Goal: Information Seeking & Learning: Compare options

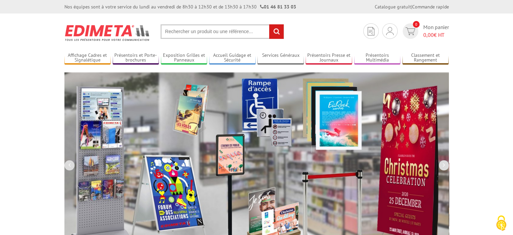
drag, startPoint x: 455, startPoint y: 0, endPoint x: 314, endPoint y: 21, distance: 142.9
click at [314, 21] on section "Je me connecte Nouveau client ? Inscrivez-vous 0 Mon panier 0,00 € HT recherche…" at bounding box center [256, 29] width 385 height 32
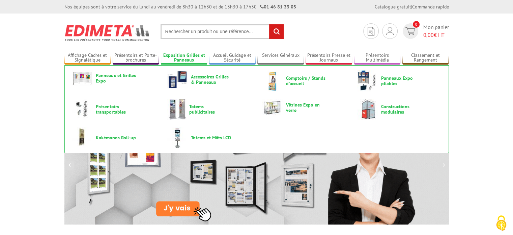
click at [193, 54] on link "Exposition Grilles et Panneaux" at bounding box center [184, 57] width 47 height 11
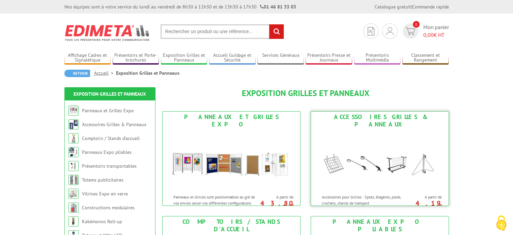
click at [396, 141] on img at bounding box center [380, 160] width 125 height 61
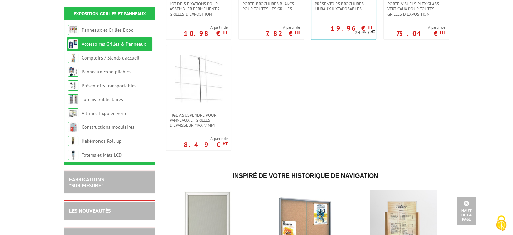
scroll to position [540, 0]
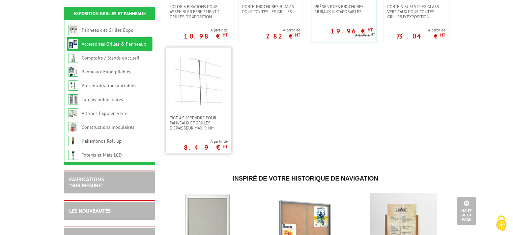
click at [210, 73] on img at bounding box center [198, 81] width 47 height 47
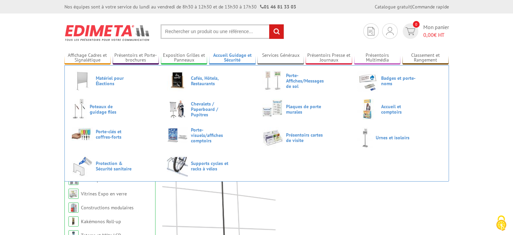
click at [229, 57] on link "Accueil Guidage et Sécurité" at bounding box center [232, 57] width 47 height 11
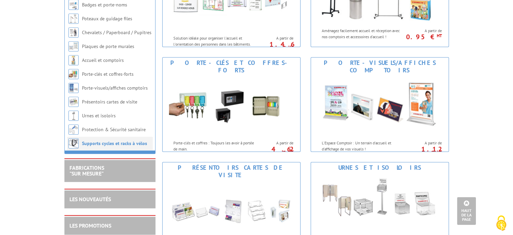
scroll to position [405, 0]
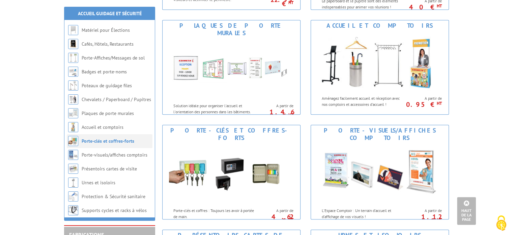
click at [120, 140] on link "Porte-clés et coffres-forts" at bounding box center [108, 141] width 53 height 6
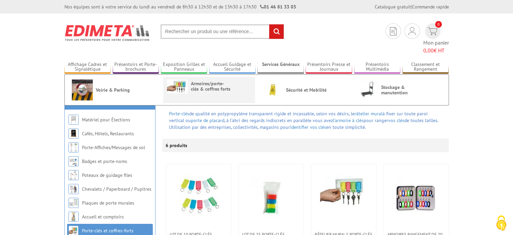
click at [215, 81] on span "Armoires/porte-clés & coffres forts" at bounding box center [211, 86] width 40 height 11
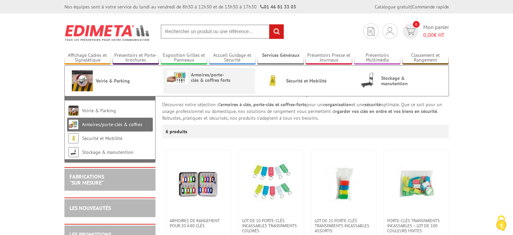
click at [200, 78] on span "Armoires/porte-clés & coffres forts" at bounding box center [211, 77] width 40 height 11
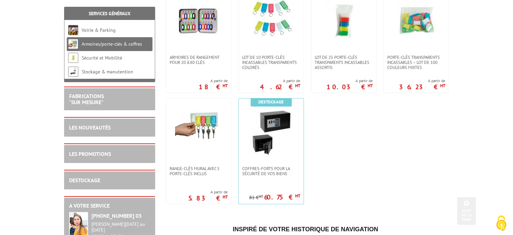
scroll to position [189, 0]
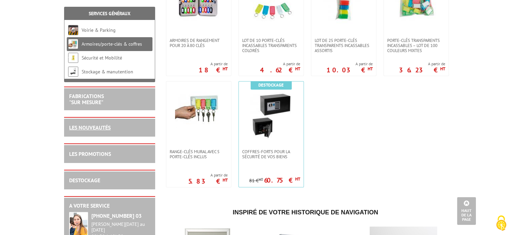
click at [85, 127] on link "LES NOUVEAUTÉS" at bounding box center [90, 127] width 42 height 7
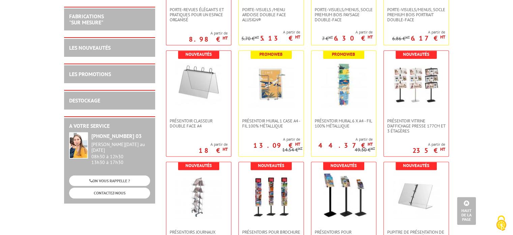
scroll to position [574, 0]
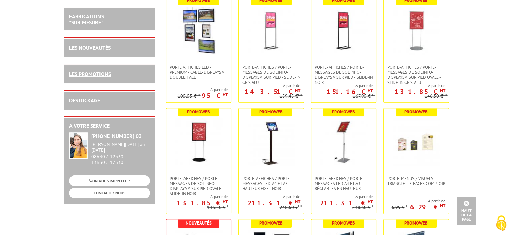
click at [96, 71] on link "LES PROMOTIONS" at bounding box center [90, 74] width 42 height 7
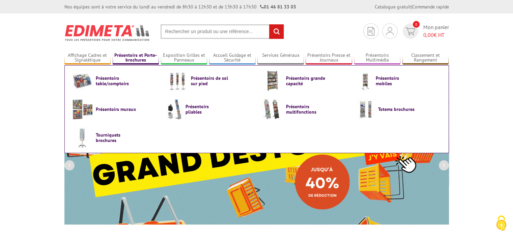
click at [131, 58] on link "Présentoirs et Porte-brochures" at bounding box center [136, 57] width 47 height 11
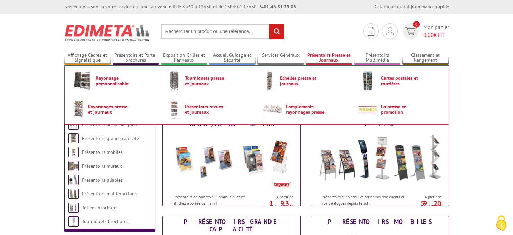
click at [322, 54] on link "Présentoirs Presse et Journaux" at bounding box center [329, 57] width 47 height 11
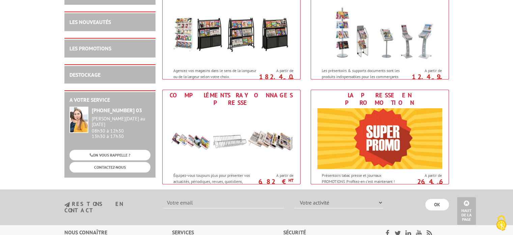
scroll to position [340, 0]
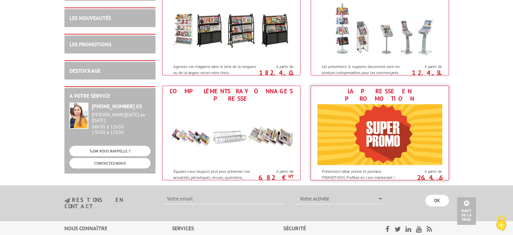
click at [356, 123] on img at bounding box center [380, 134] width 125 height 61
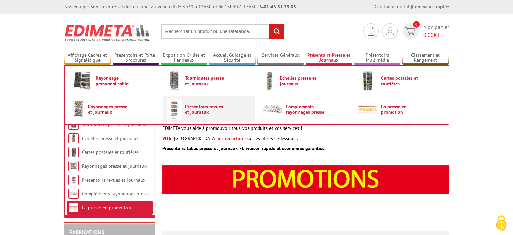
click at [203, 108] on span "Présentoirs revues et journaux" at bounding box center [205, 109] width 40 height 11
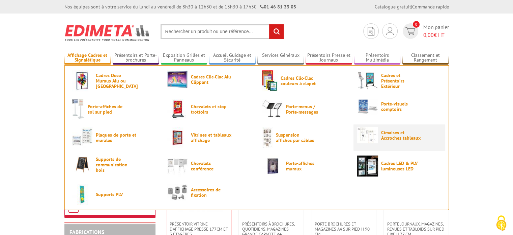
click at [395, 133] on span "Cimaises et Accroches tableaux" at bounding box center [401, 135] width 40 height 11
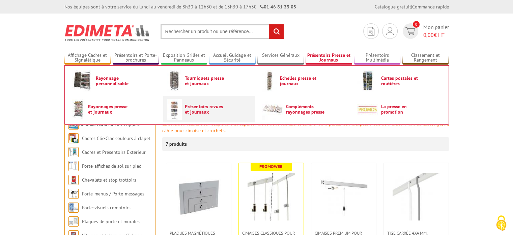
click at [206, 105] on span "Présentoirs revues et journaux" at bounding box center [205, 109] width 40 height 11
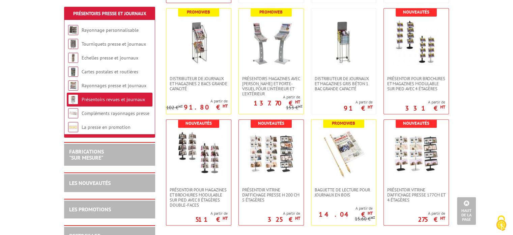
scroll to position [236, 0]
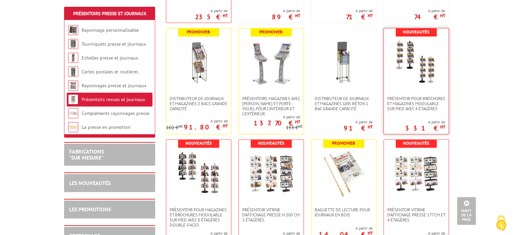
click at [418, 54] on img at bounding box center [416, 61] width 47 height 47
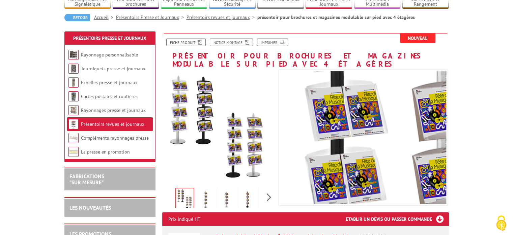
scroll to position [67, 0]
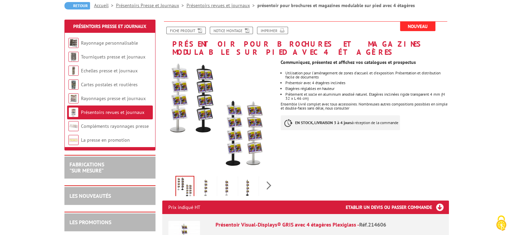
click at [246, 189] on img at bounding box center [248, 187] width 16 height 21
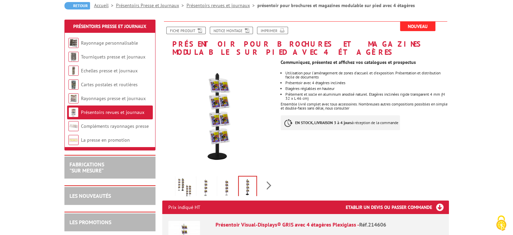
click at [229, 186] on img at bounding box center [227, 187] width 16 height 21
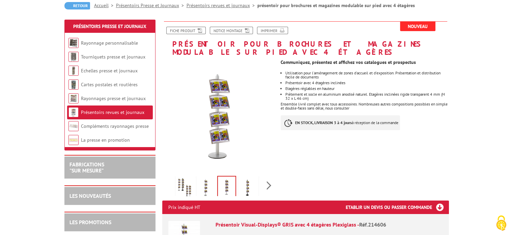
click at [204, 184] on img at bounding box center [206, 187] width 16 height 21
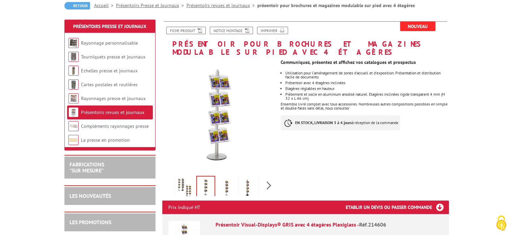
click at [182, 187] on img at bounding box center [185, 187] width 16 height 21
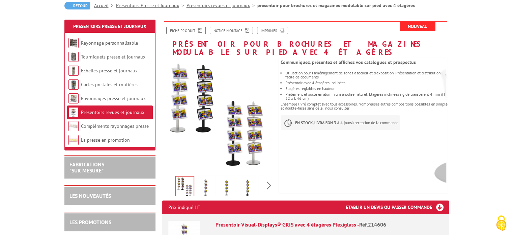
click at [212, 183] on img at bounding box center [206, 187] width 16 height 21
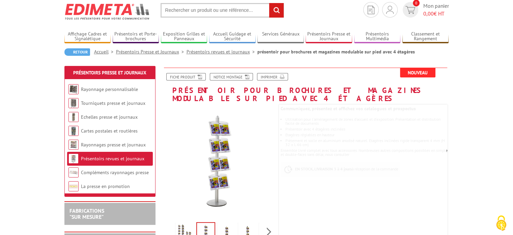
scroll to position [0, 0]
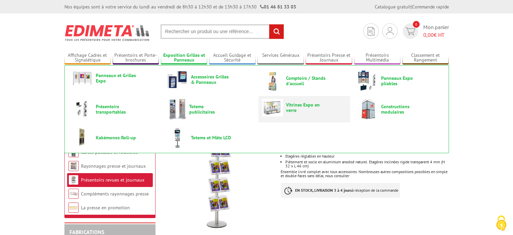
click at [296, 107] on span "Vitrines Expo en verre" at bounding box center [306, 107] width 40 height 11
